Goal: Task Accomplishment & Management: Manage account settings

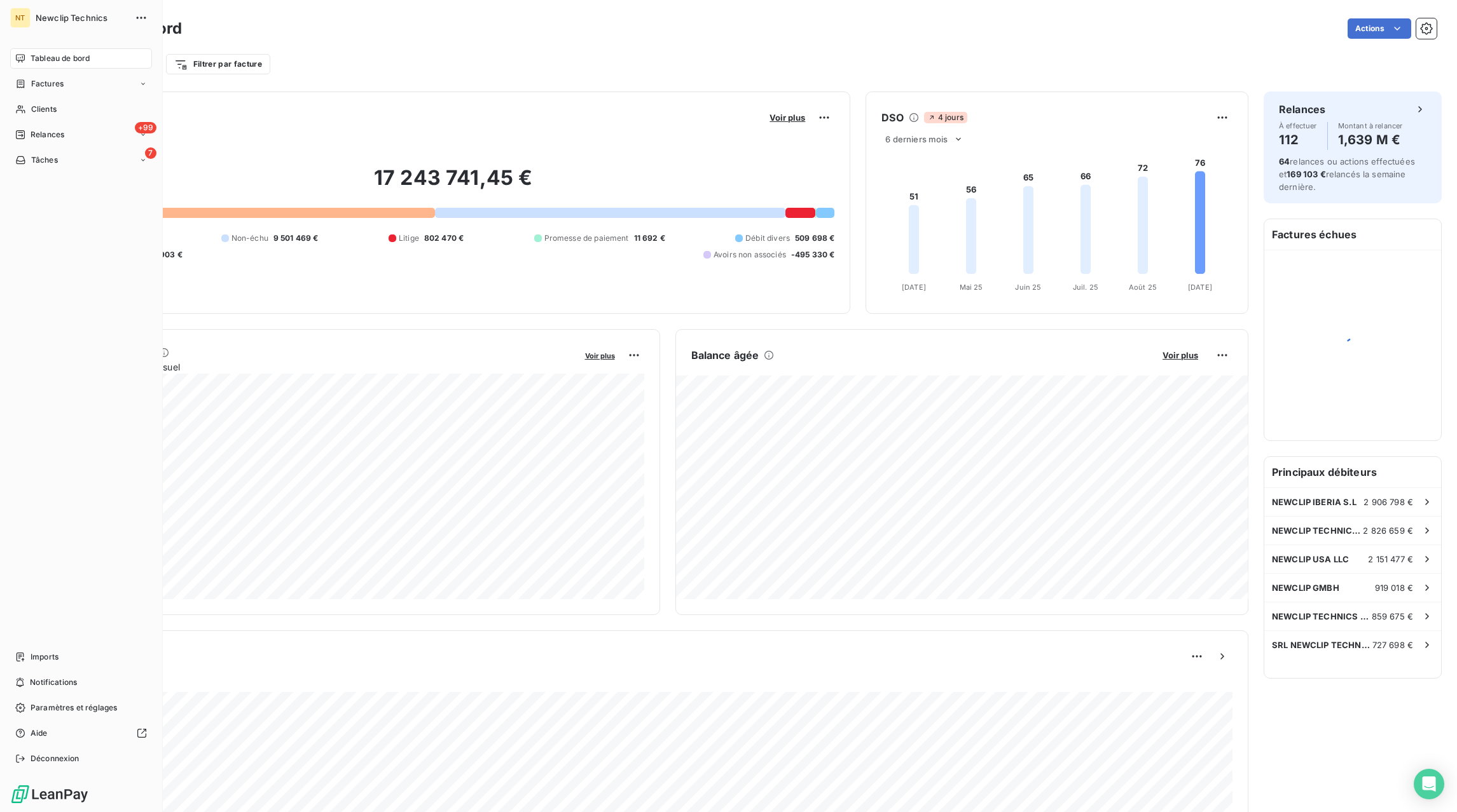
click at [33, 87] on span "Factures" at bounding box center [47, 83] width 33 height 11
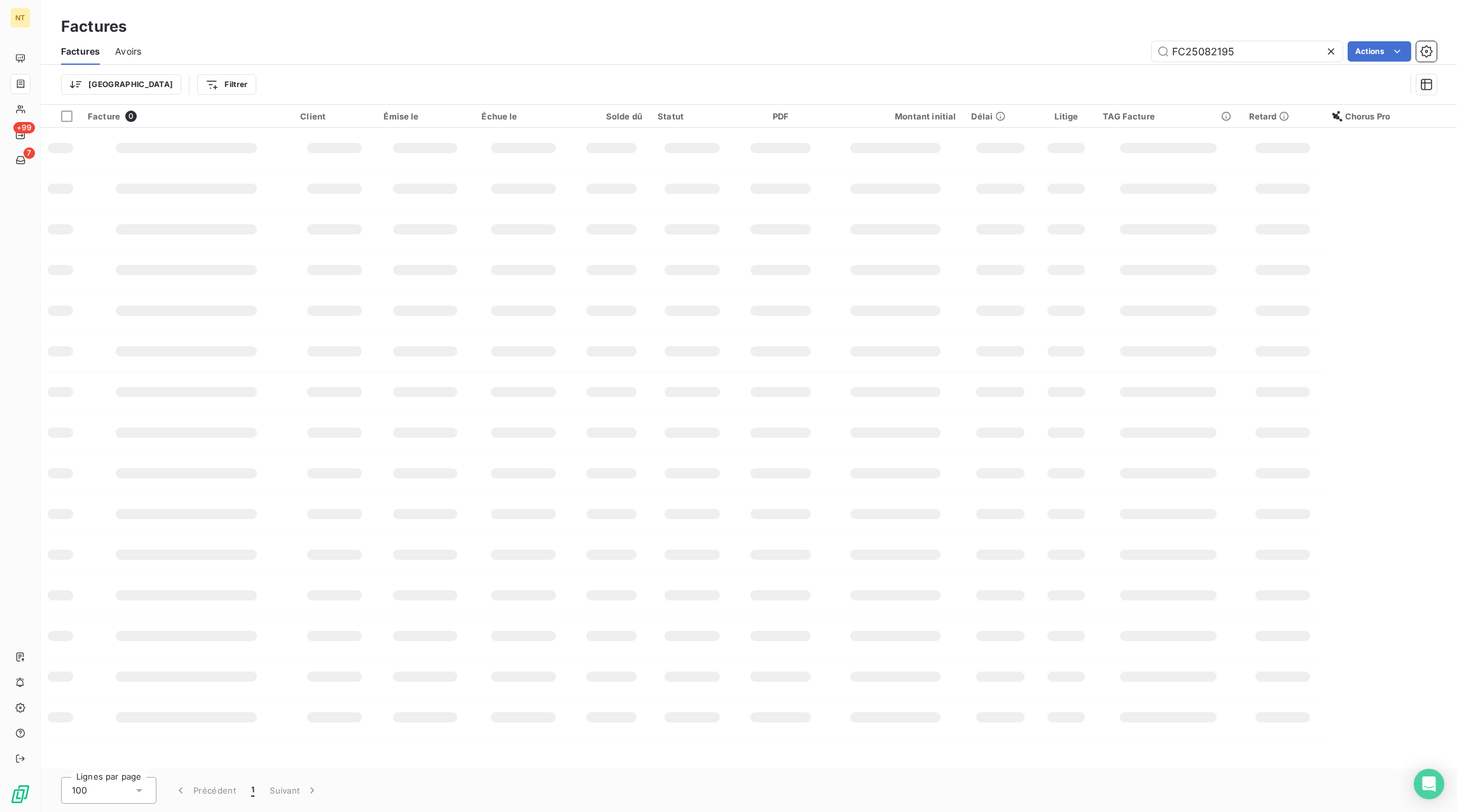
drag, startPoint x: 1334, startPoint y: 50, endPoint x: 1289, endPoint y: 52, distance: 45.0
click at [1333, 50] on icon at bounding box center [1331, 51] width 13 height 13
click at [1289, 52] on input "text" at bounding box center [1247, 51] width 191 height 21
paste input "FC25090602"
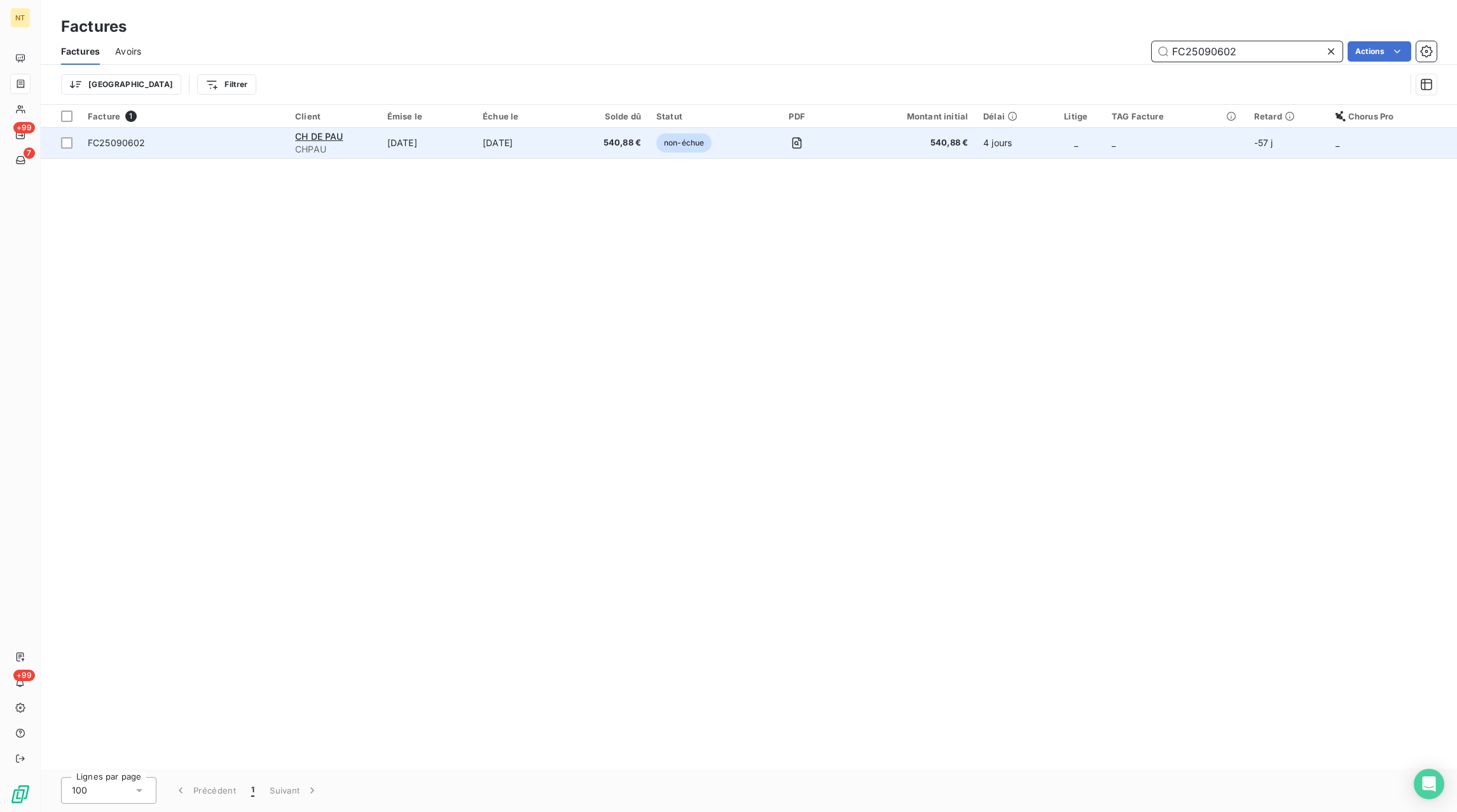
type input "FC25090602"
click at [489, 140] on td "[DATE]" at bounding box center [523, 143] width 97 height 31
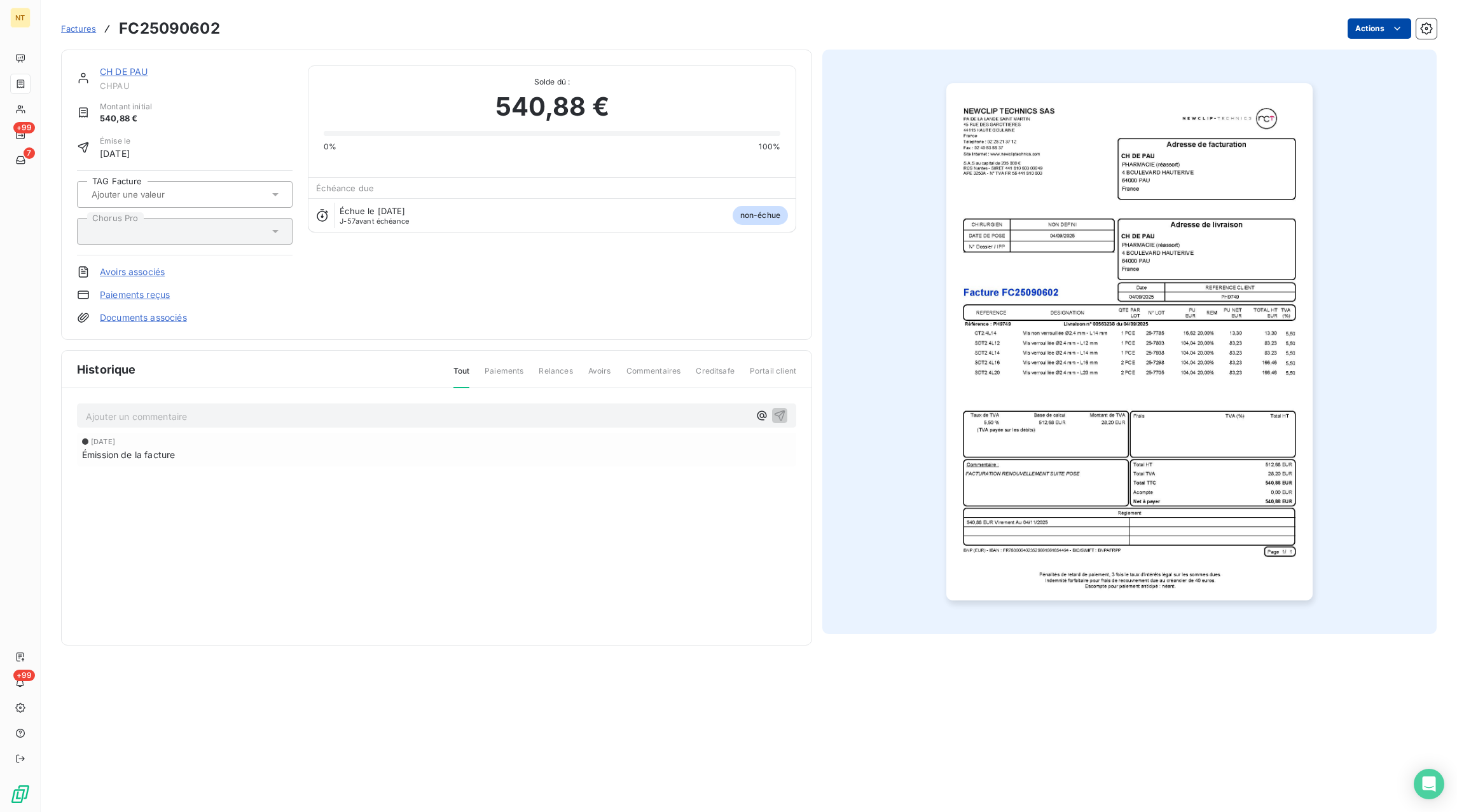
click at [1374, 26] on html "NT +99 7 +99 Factures FC25090602 Actions CH DE PAU CHPAU Montant initial 540,88…" at bounding box center [728, 406] width 1457 height 812
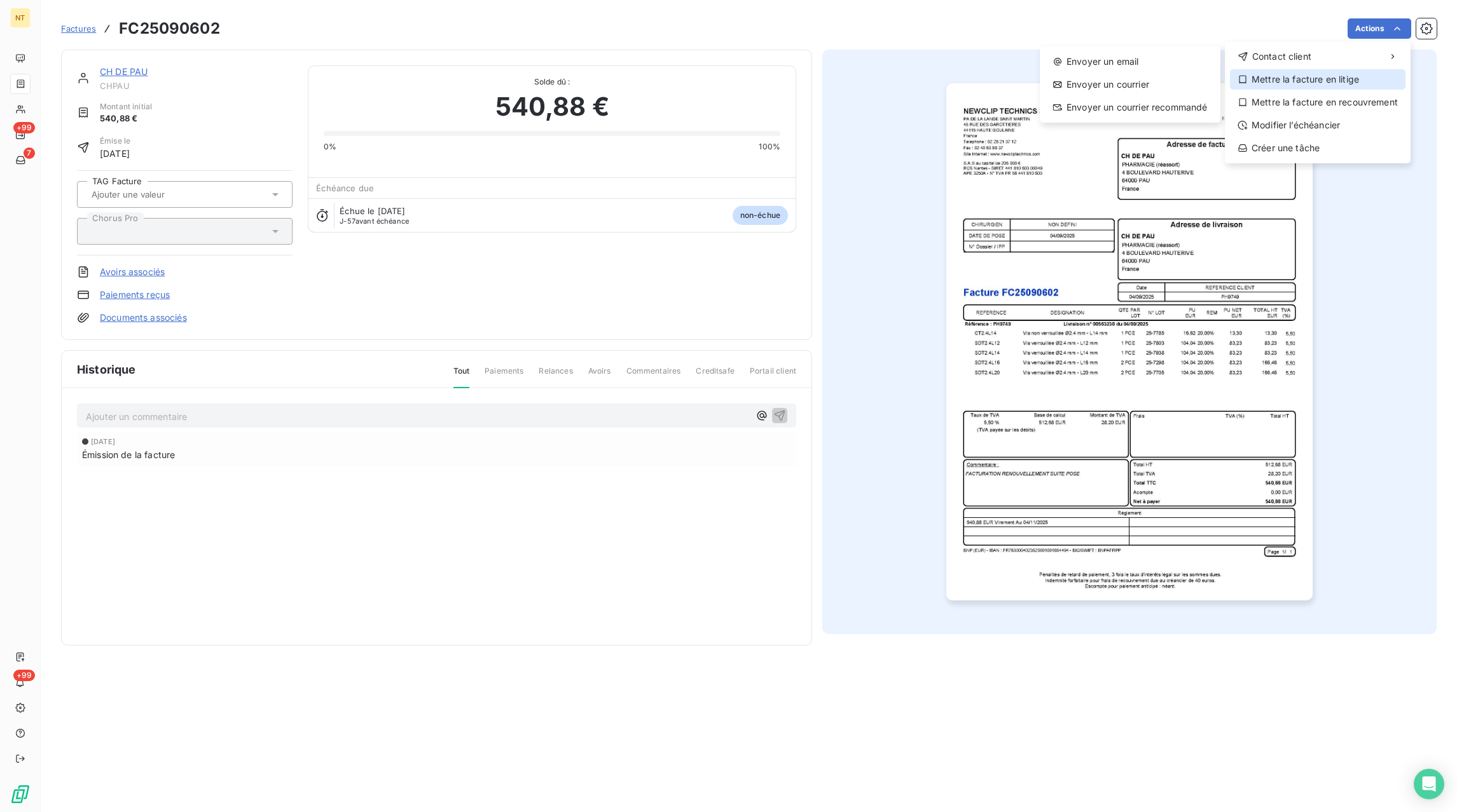
click at [1283, 80] on div "Mettre la facture en litige" at bounding box center [1317, 80] width 176 height 21
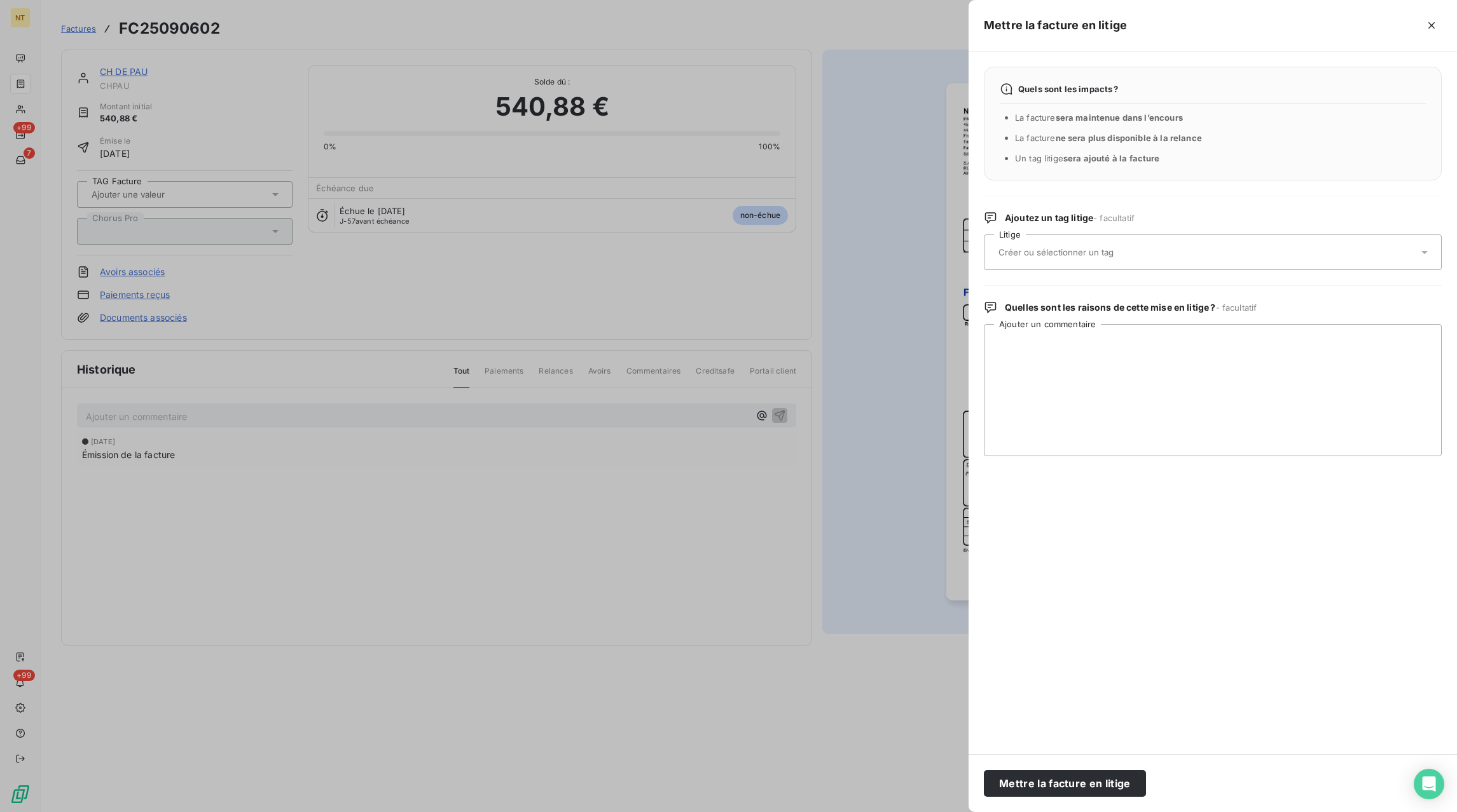
click at [1088, 258] on input "text" at bounding box center [1089, 252] width 185 height 11
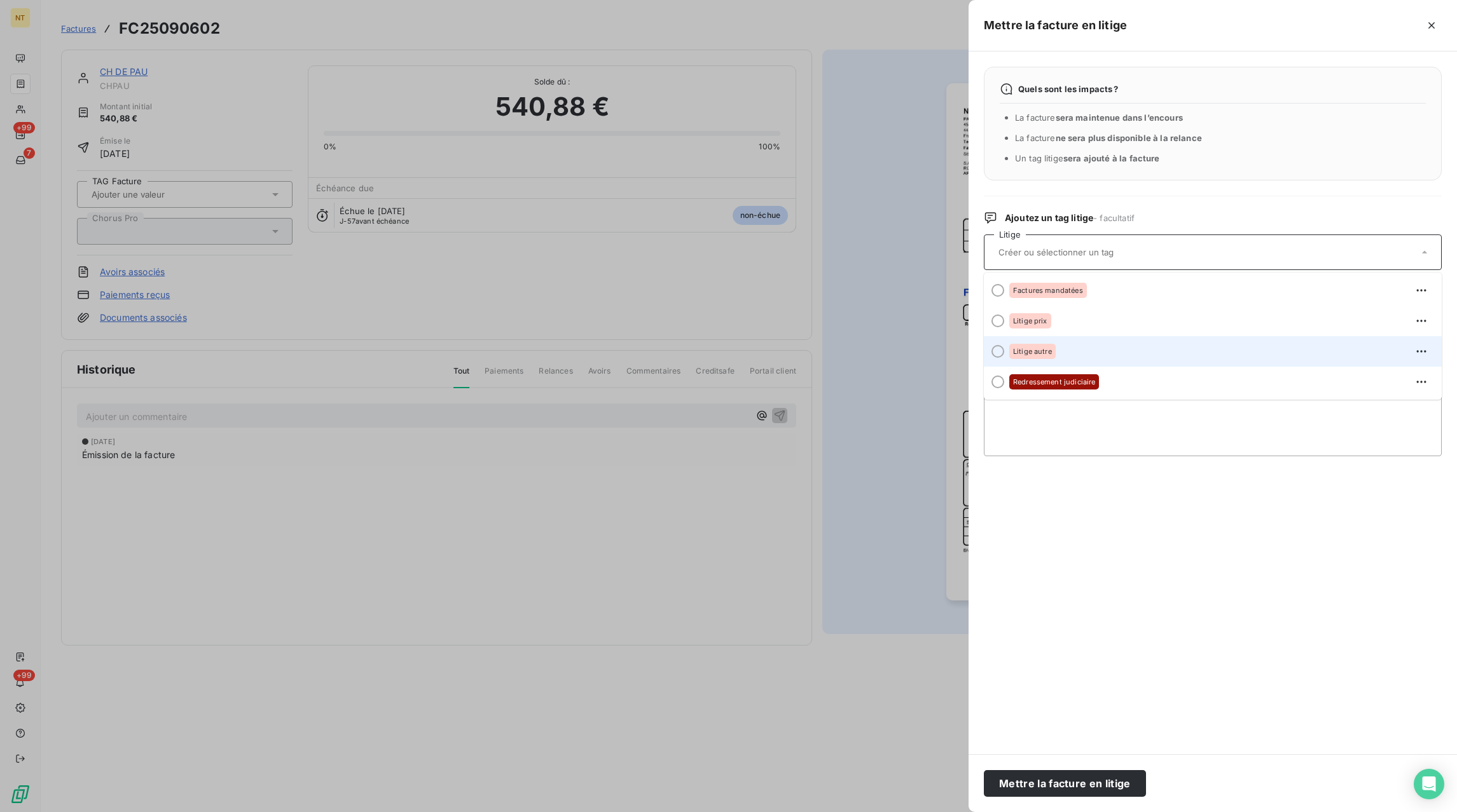
click at [1033, 345] on div "Litige autre" at bounding box center [1032, 351] width 46 height 15
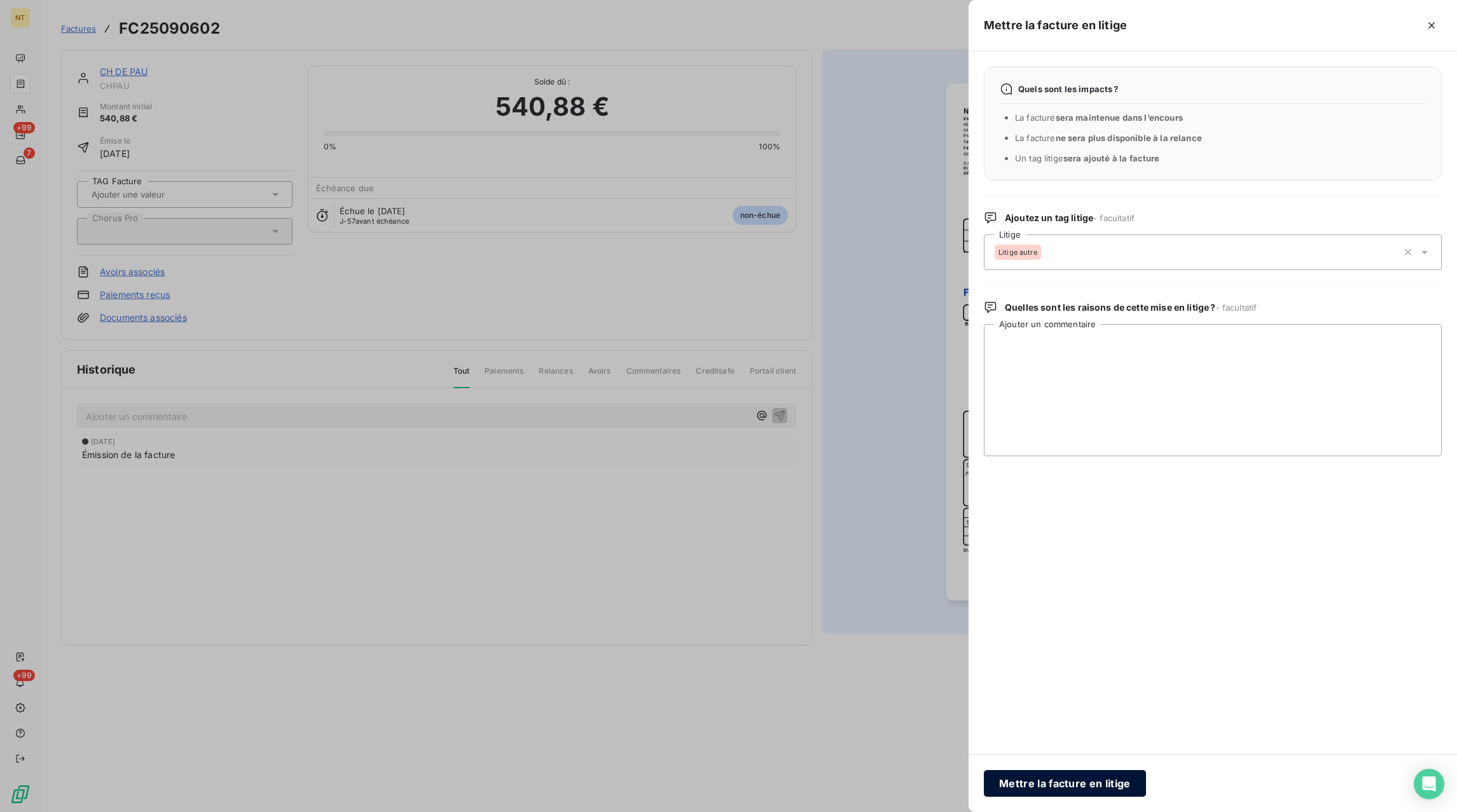
click at [1074, 782] on button "Mettre la facture en litige" at bounding box center [1064, 783] width 162 height 27
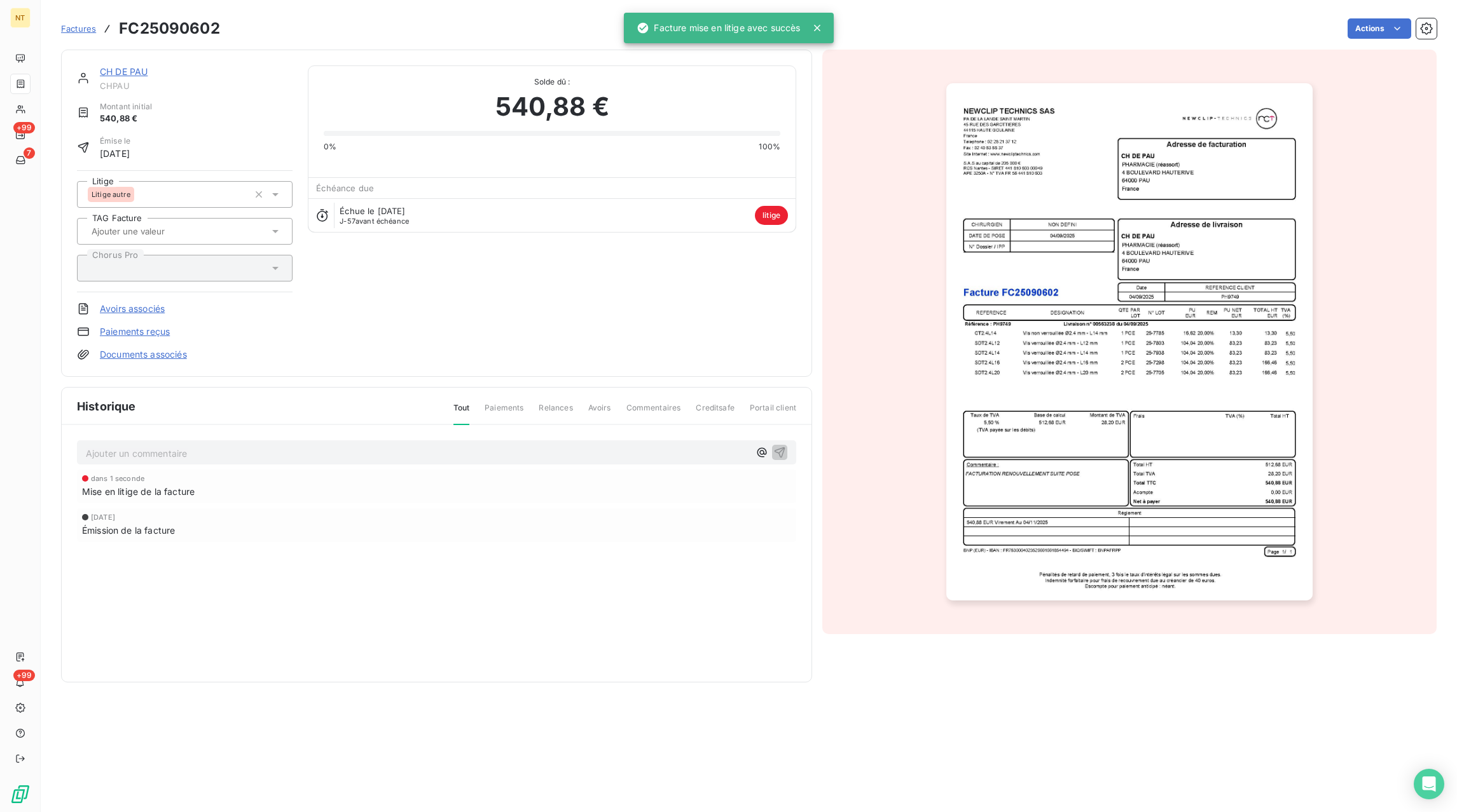
click at [149, 453] on p "Ajouter un commentaire ﻿" at bounding box center [417, 453] width 663 height 16
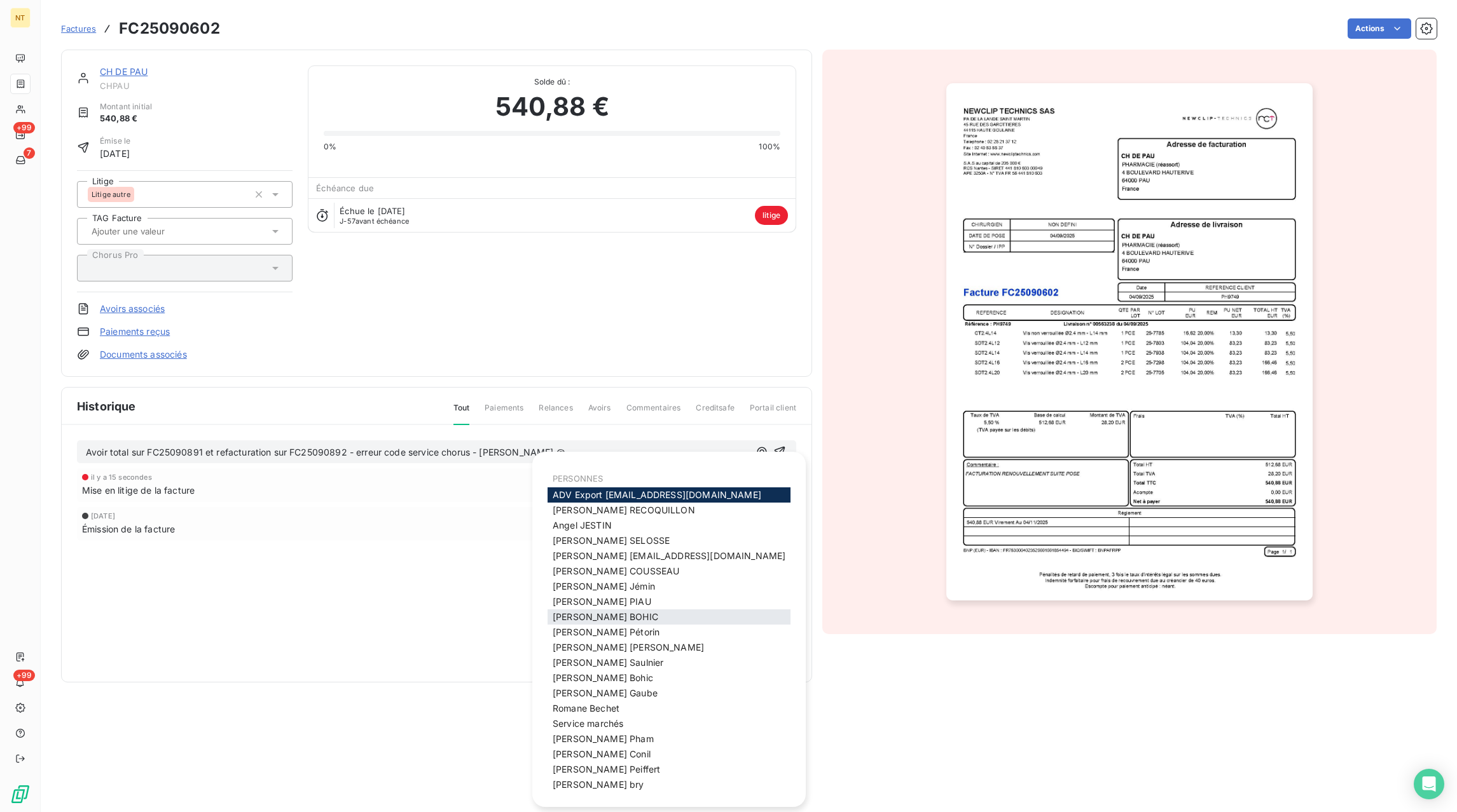
click at [588, 622] on span "[PERSON_NAME]" at bounding box center [605, 617] width 105 height 11
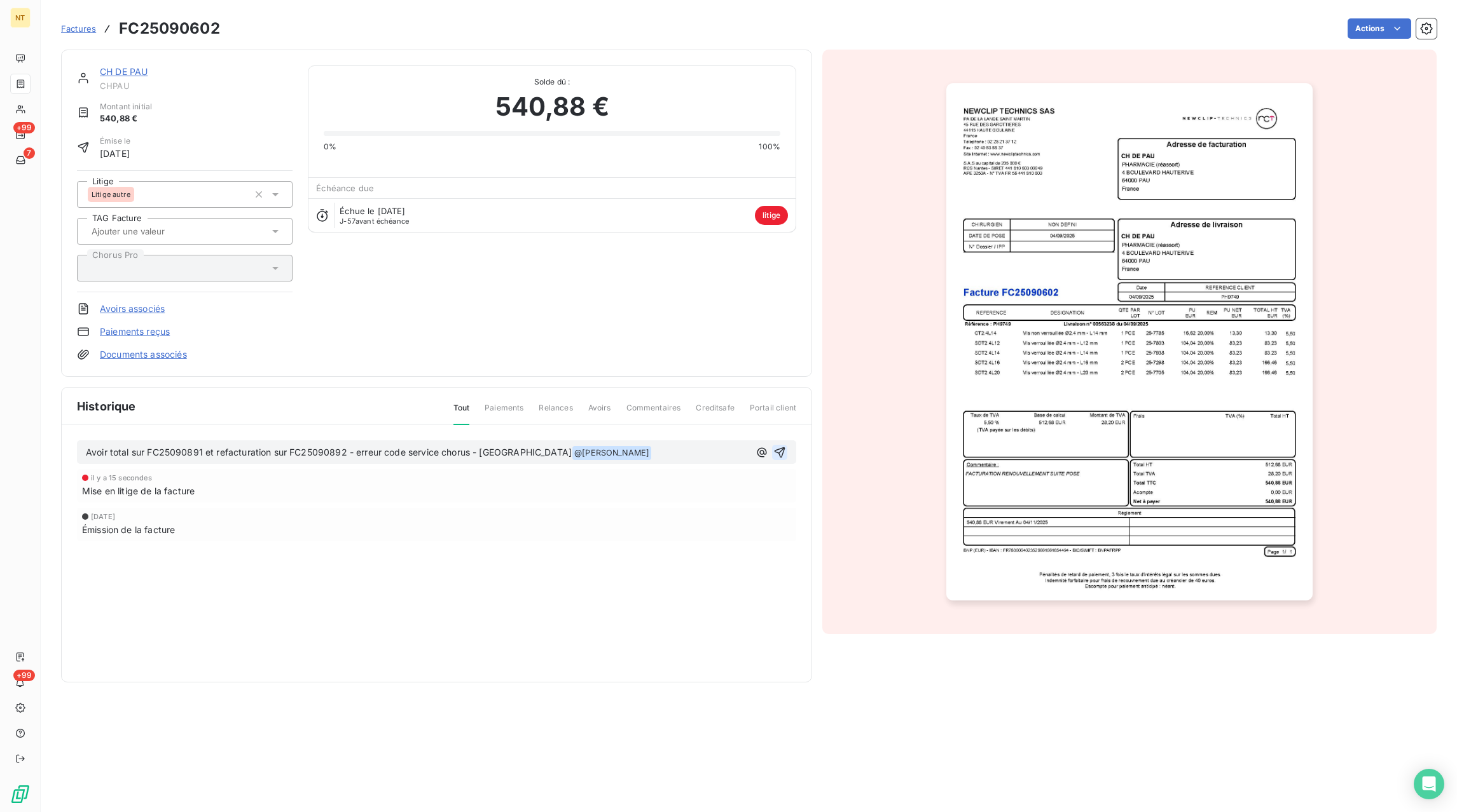
click at [780, 451] on icon "button" at bounding box center [780, 452] width 11 height 11
